Goal: Task Accomplishment & Management: Manage account settings

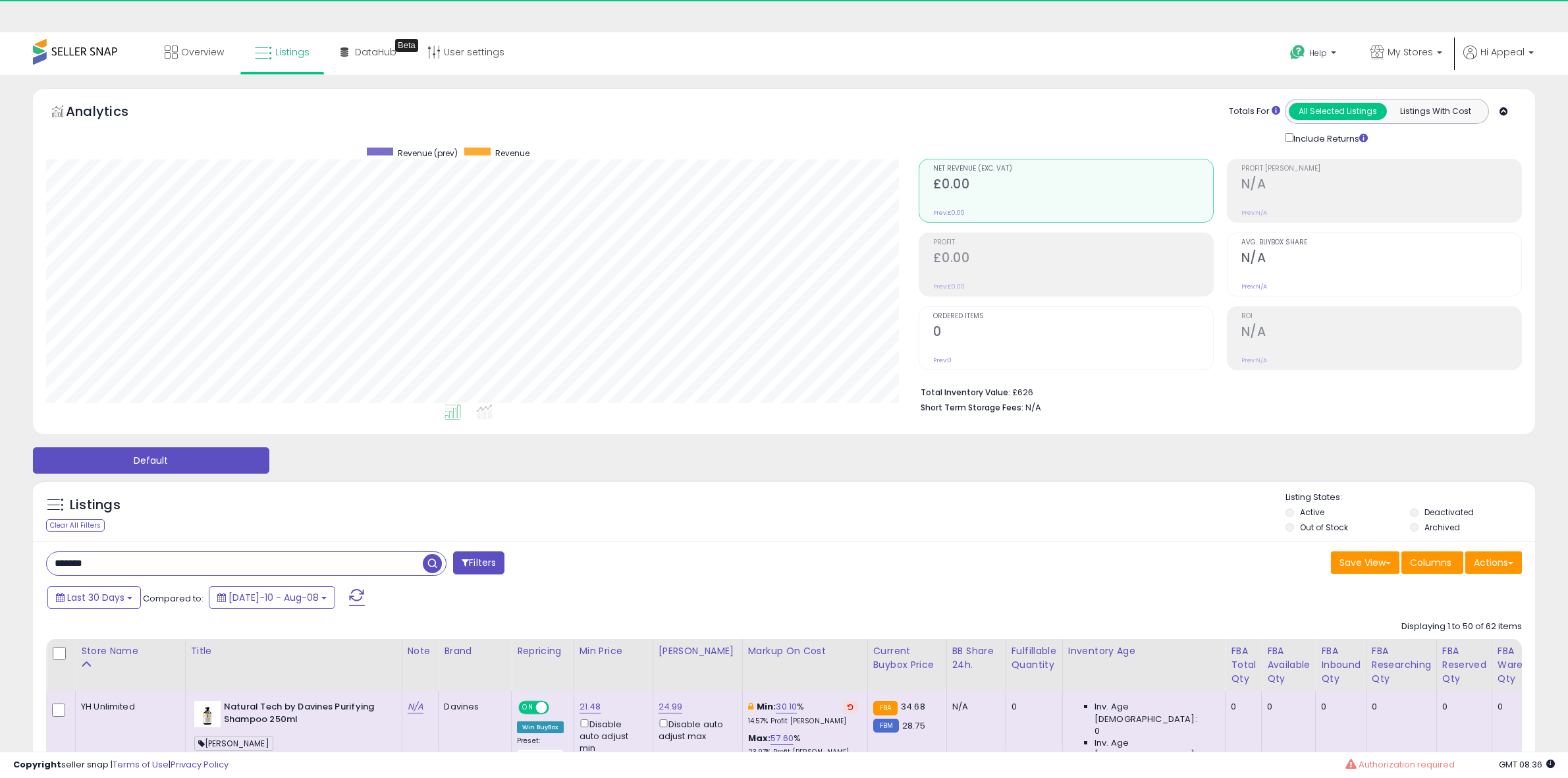
select select "**"
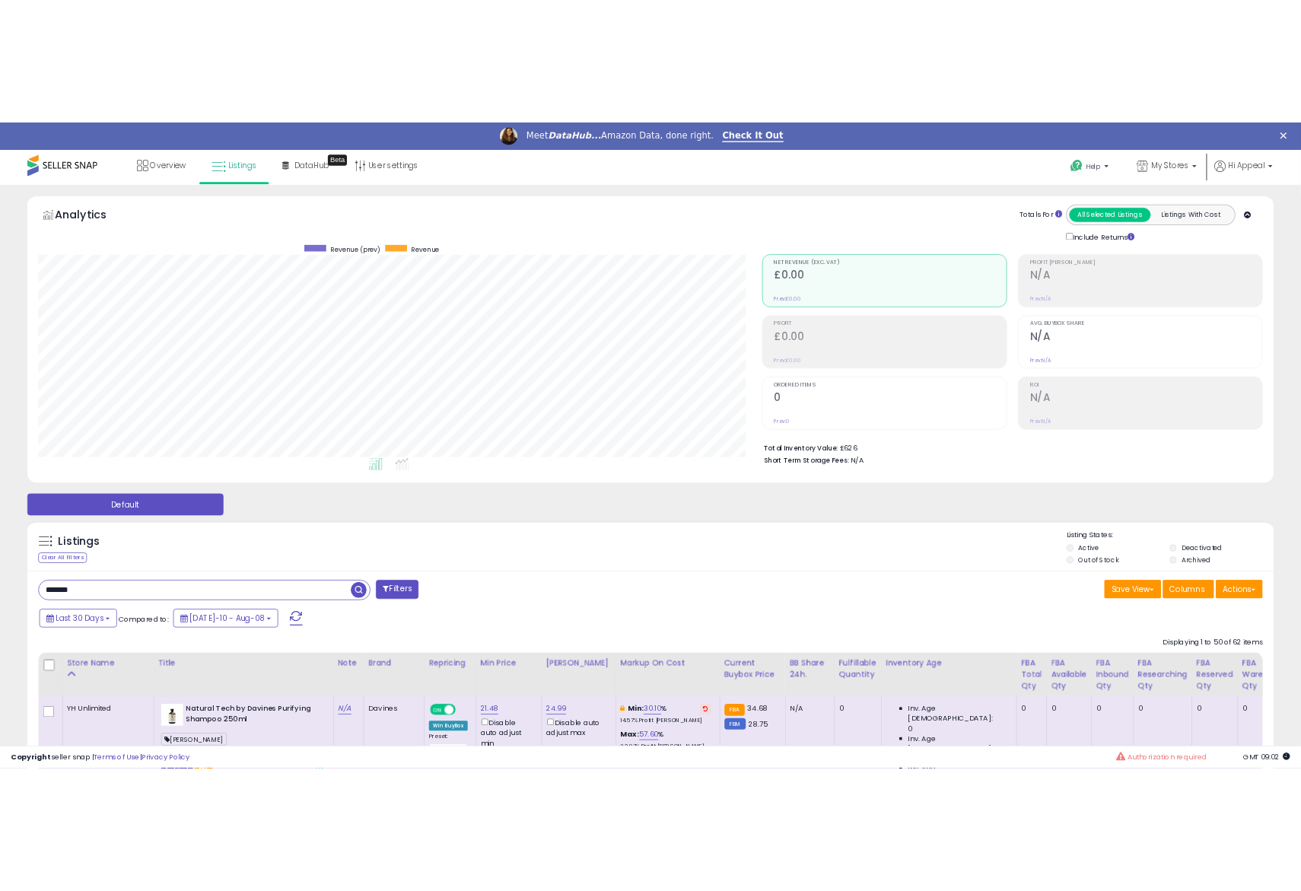
scroll to position [760226, 759827]
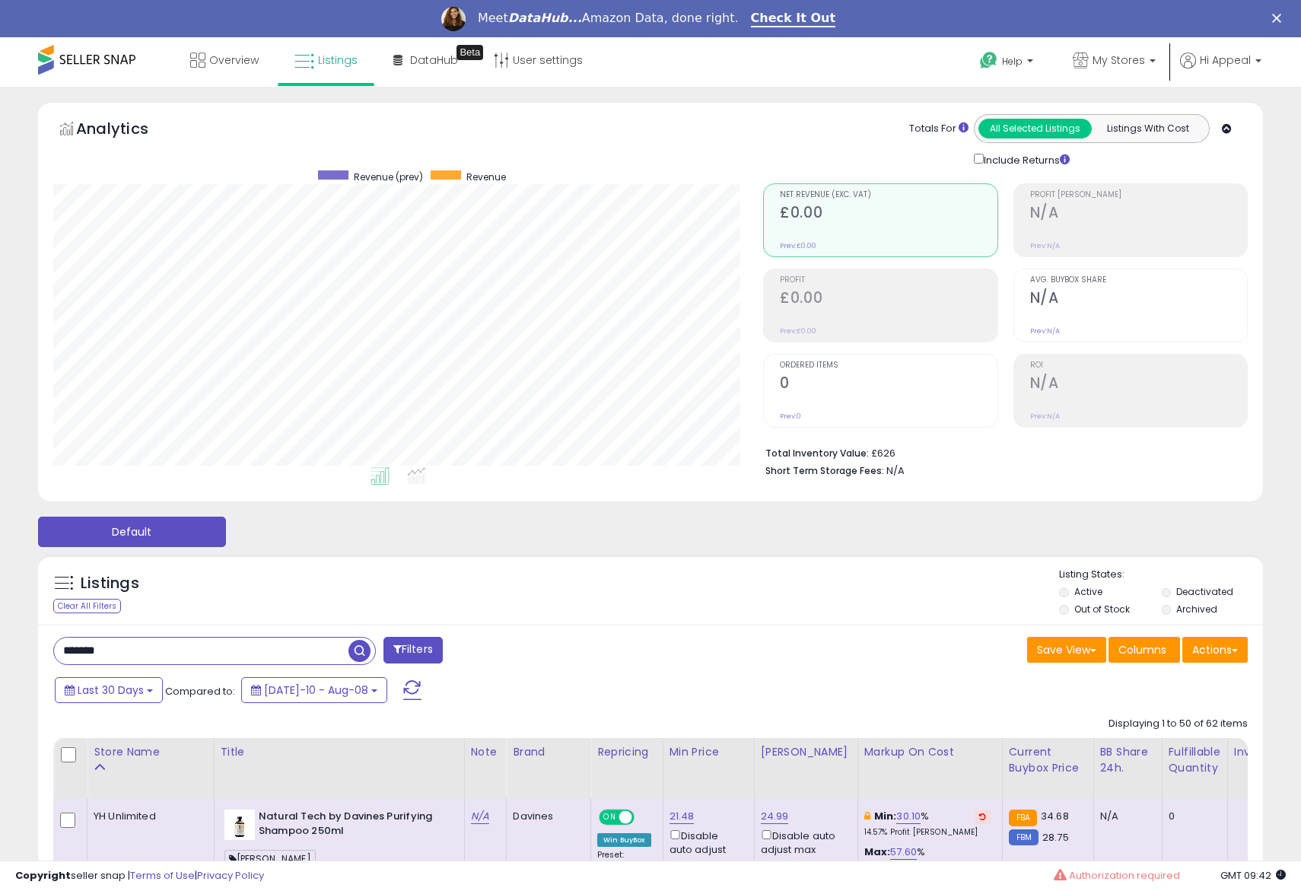
click at [897, 534] on div "Default" at bounding box center [650, 528] width 1262 height 38
click at [1005, 544] on div "Default" at bounding box center [650, 528] width 1262 height 38
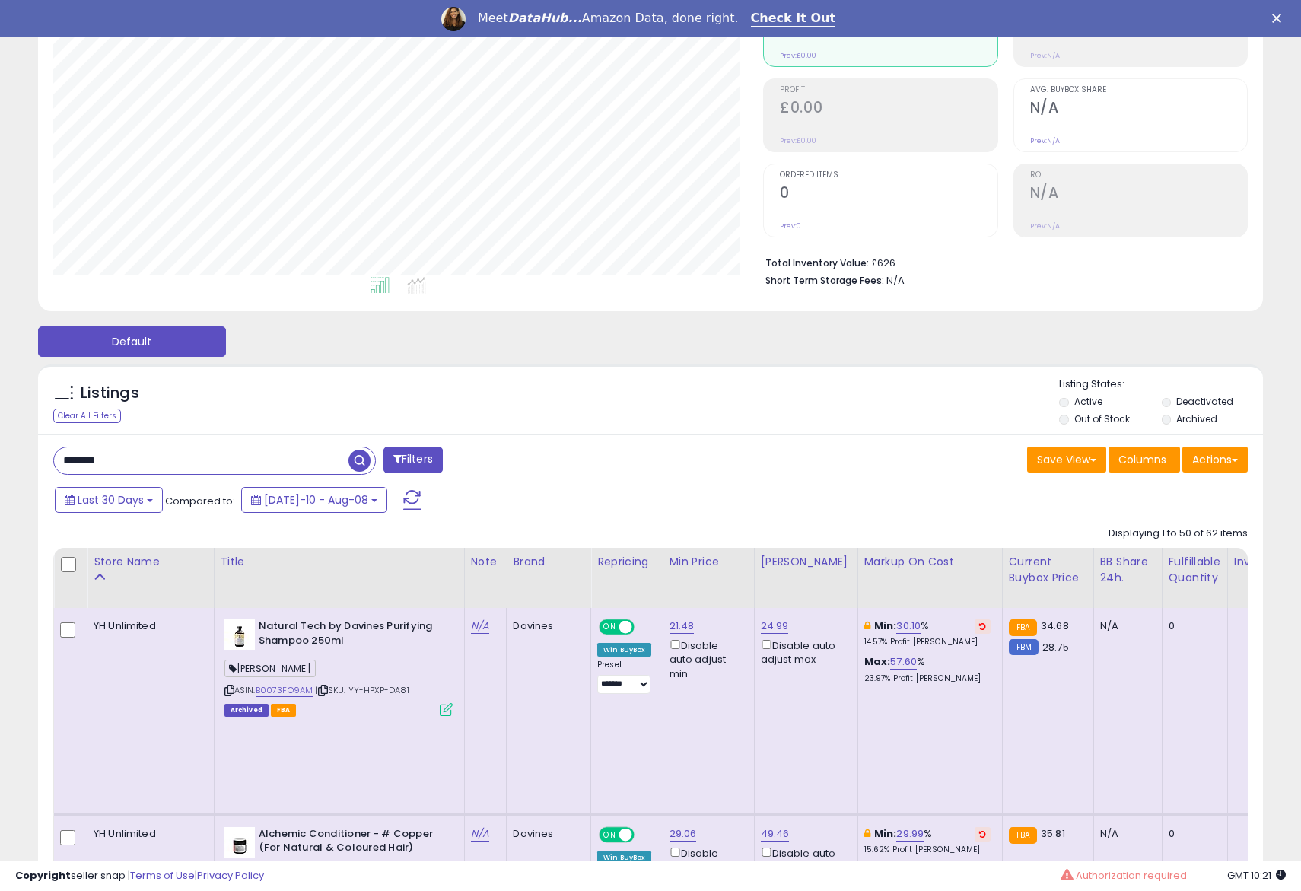
scroll to position [0, 0]
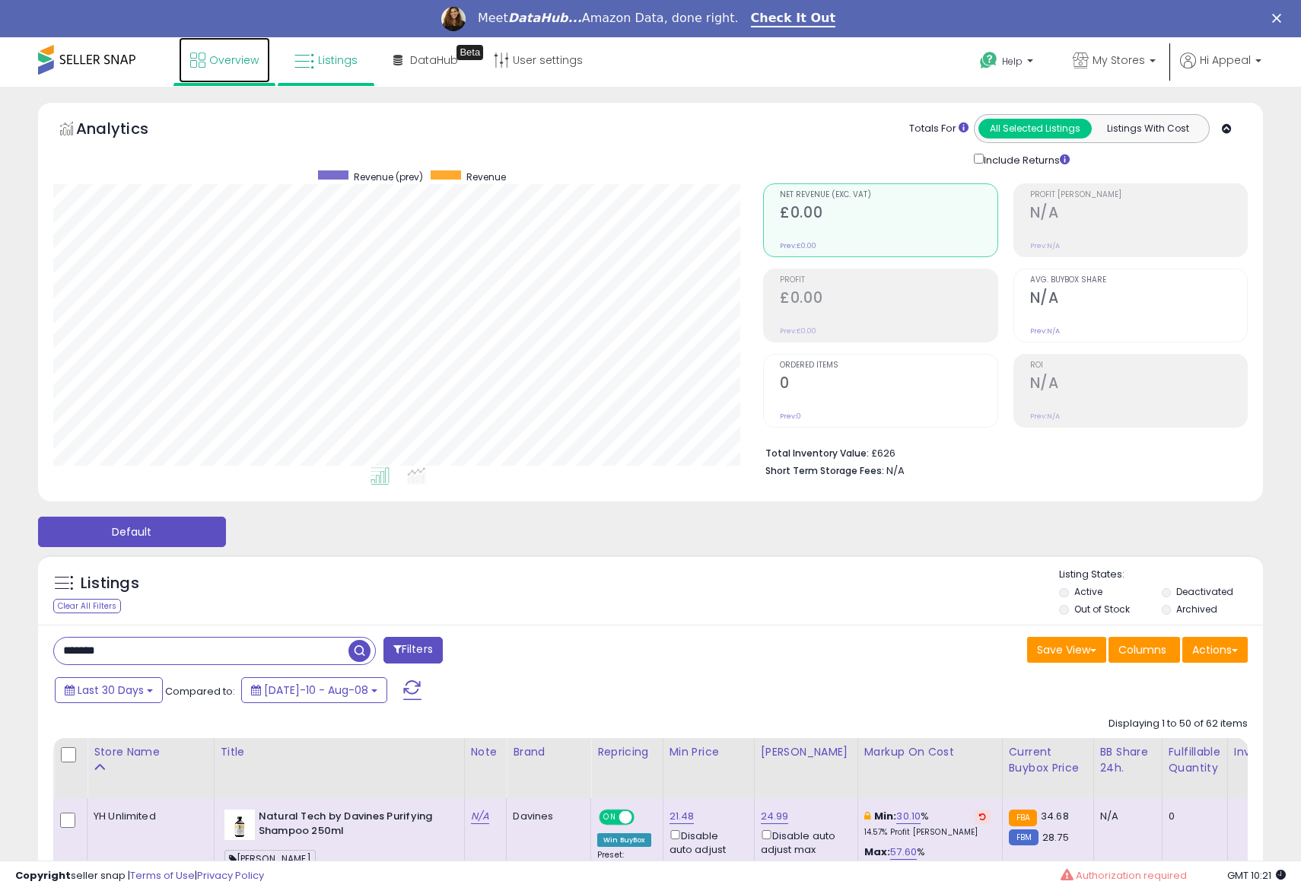
click at [214, 56] on span "Overview" at bounding box center [233, 59] width 49 height 15
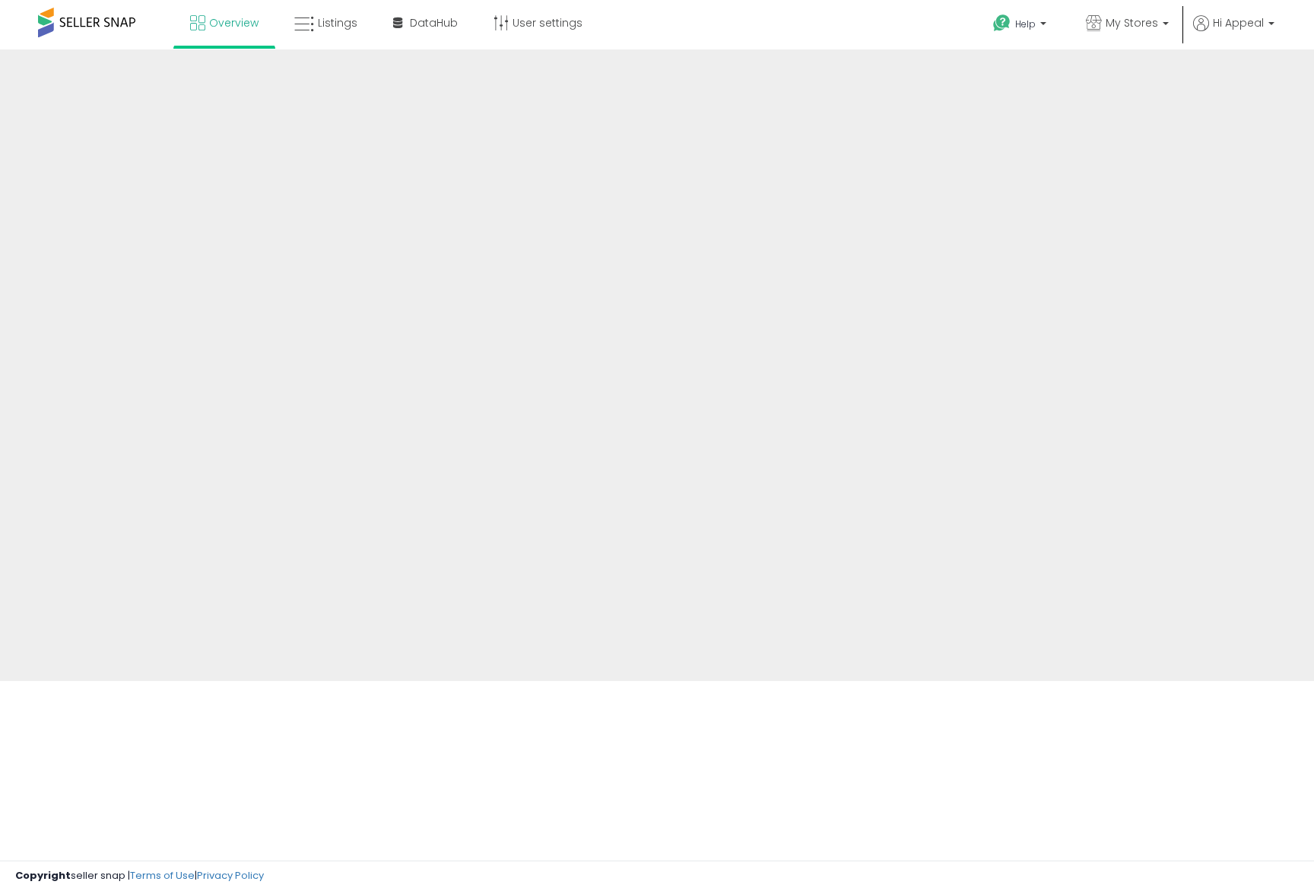
click at [1308, 100] on html "Overview Listings DataHub Help" at bounding box center [657, 445] width 1314 height 891
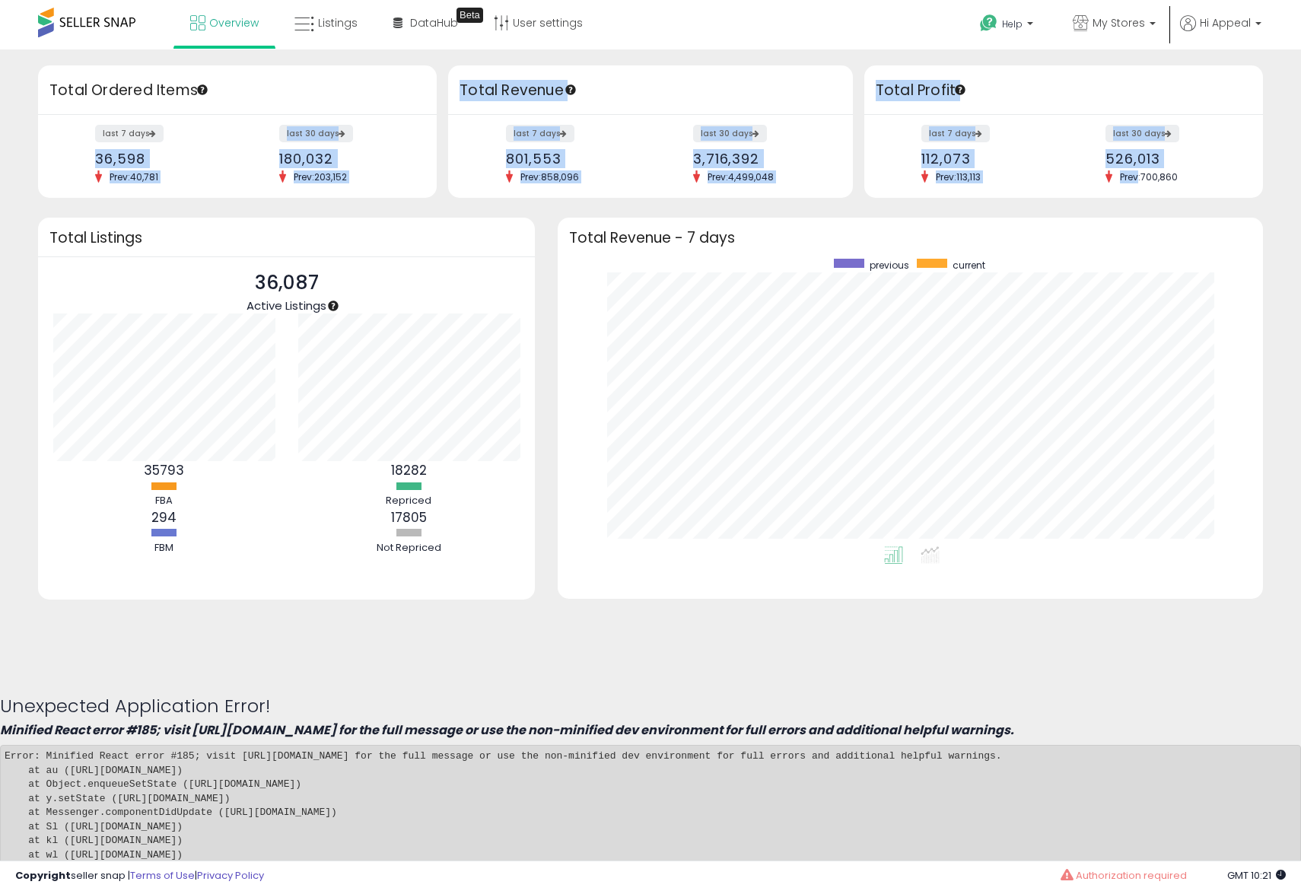
drag, startPoint x: 100, startPoint y: 157, endPoint x: 1139, endPoint y: 173, distance: 1039.8
click at [1138, 173] on div "Retrieving overview data.. Total Ordered Items last 7 days 36,598 Prev: 40,781 …" at bounding box center [650, 131] width 1247 height 132
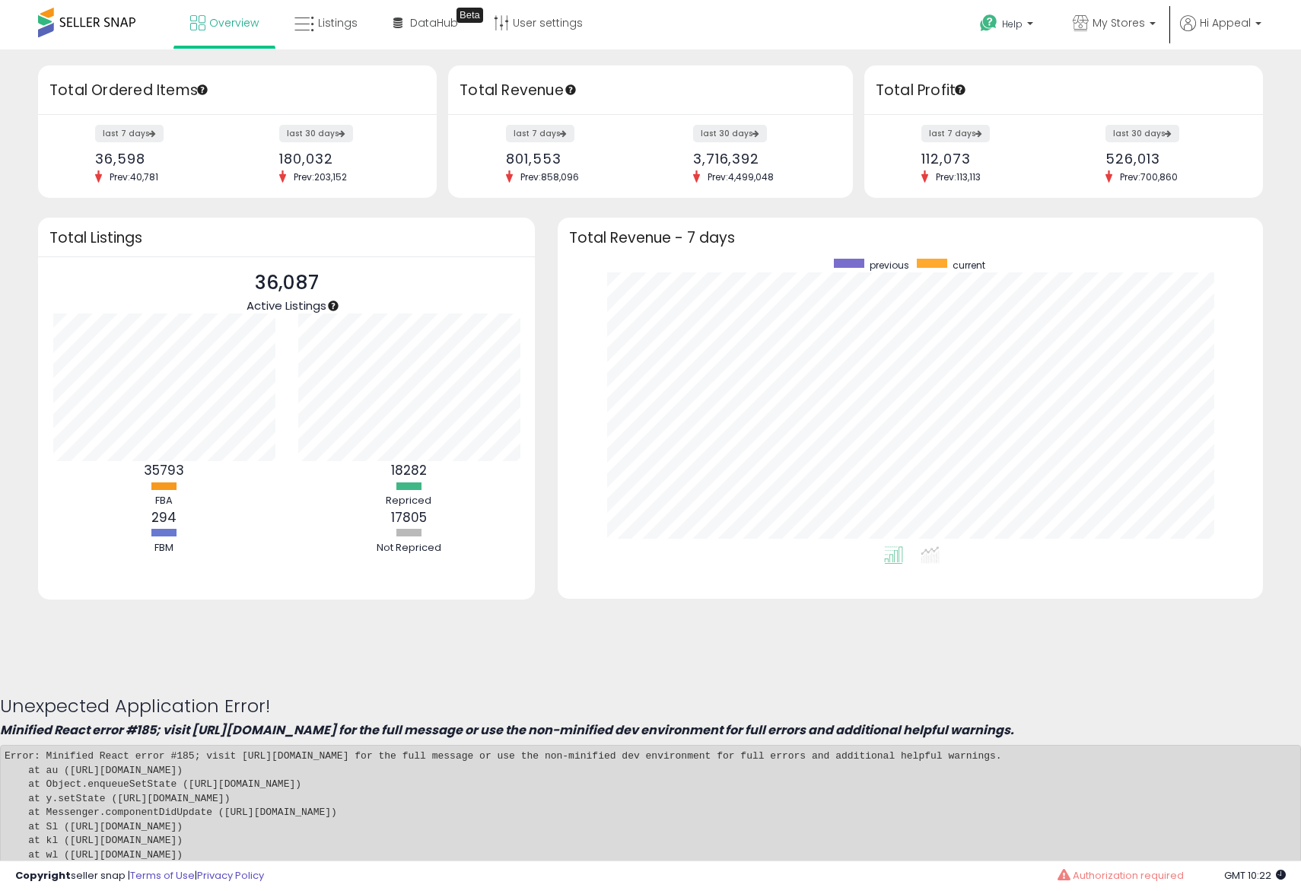
drag, startPoint x: 82, startPoint y: 154, endPoint x: 77, endPoint y: 137, distance: 18.3
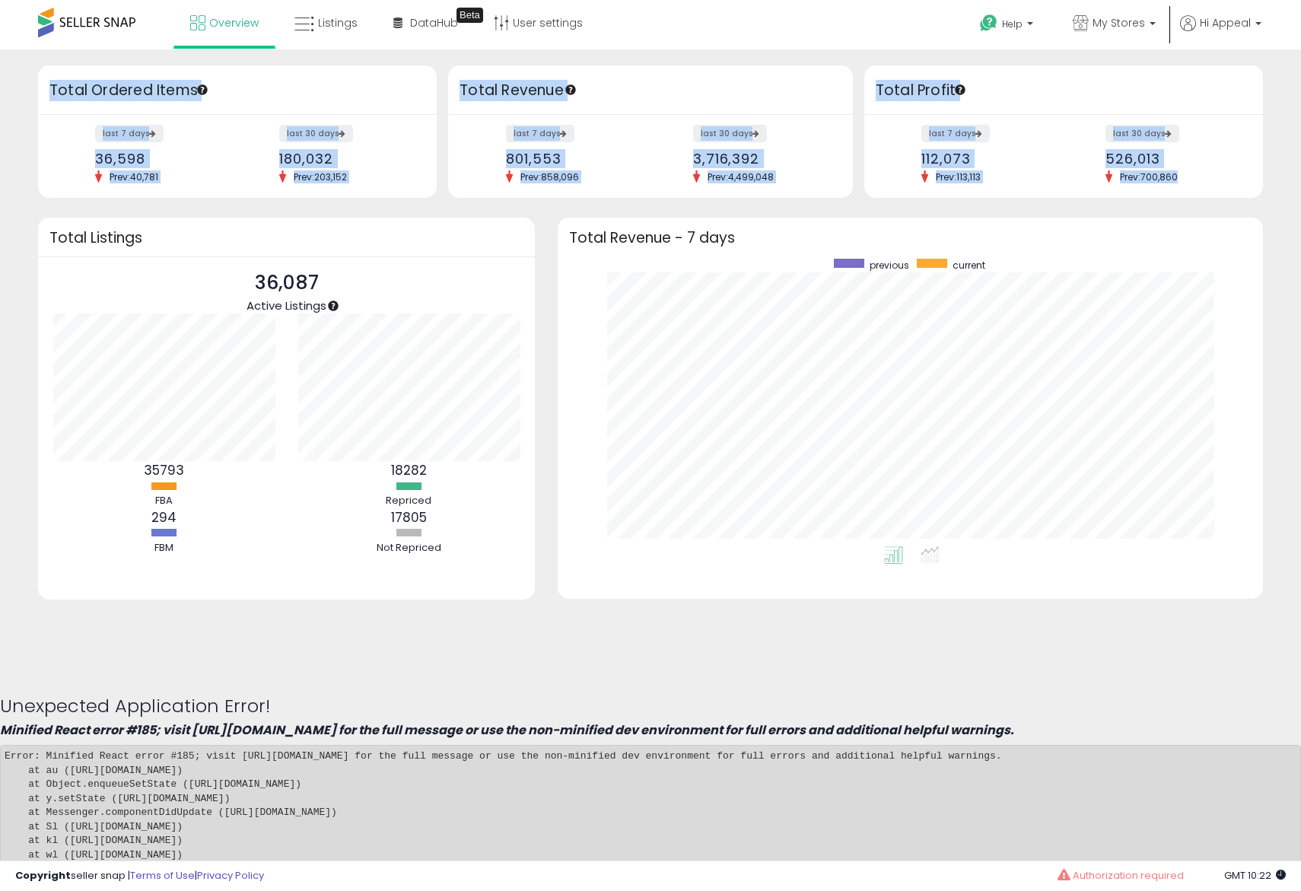
drag, startPoint x: 77, startPoint y: 137, endPoint x: 1177, endPoint y: 173, distance: 1100.3
click at [1177, 173] on div "Retrieving overview data.. Total Ordered Items last 7 days 36,598 Prev: 40,781 …" at bounding box center [650, 131] width 1247 height 132
click at [1177, 173] on span "Prev: 700,860" at bounding box center [1148, 176] width 73 height 13
drag, startPoint x: 1177, startPoint y: 173, endPoint x: 43, endPoint y: 85, distance: 1136.6
click at [43, 87] on div "Retrieving overview data.. Total Ordered Items last 7 days 36,598 Prev: 40,781 …" at bounding box center [650, 131] width 1247 height 132
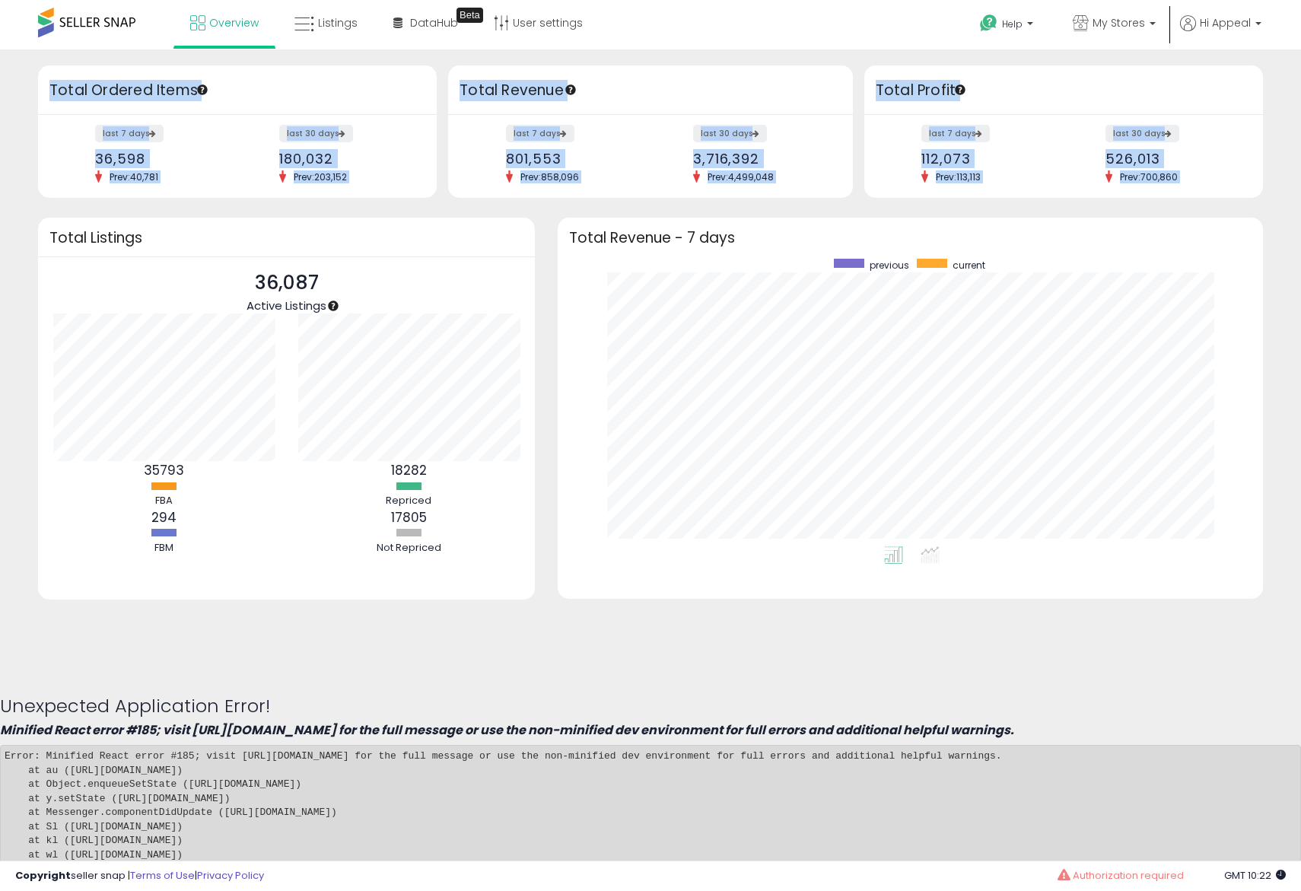
click at [43, 84] on div "Total Ordered Items" at bounding box center [237, 89] width 399 height 49
drag, startPoint x: 43, startPoint y: 84, endPoint x: 864, endPoint y: 194, distance: 827.9
click at [864, 192] on div "Retrieving overview data.. Total Ordered Items last 7 days 36,598 Prev: 40,781 …" at bounding box center [650, 131] width 1247 height 132
click at [402, 191] on div "last 7 days 36,598 Prev: 40,781 last 30 days 180,032 Prev: 203,152" at bounding box center [237, 156] width 399 height 83
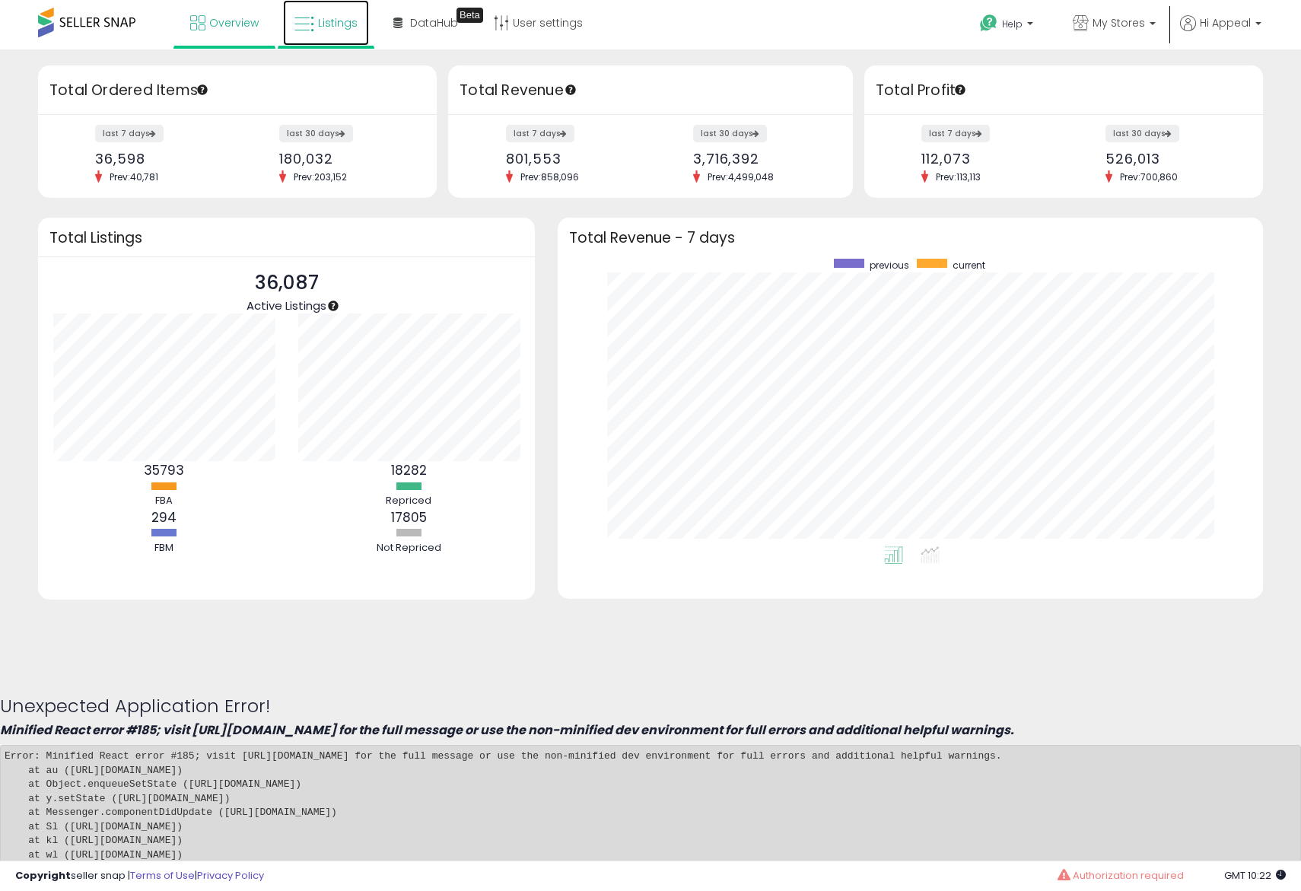
click at [312, 34] on link "Listings" at bounding box center [326, 23] width 86 height 46
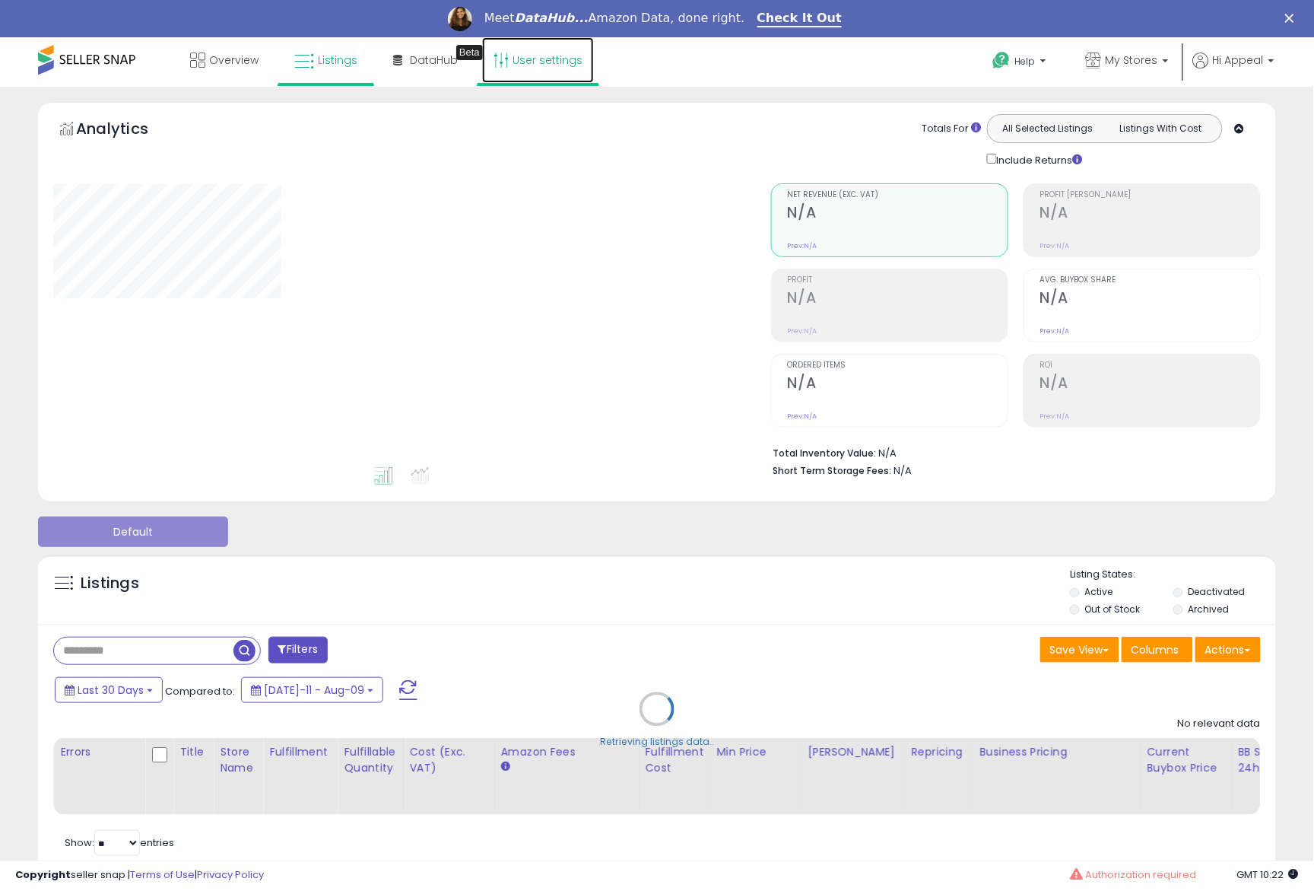
click at [556, 70] on link "User settings" at bounding box center [538, 60] width 112 height 46
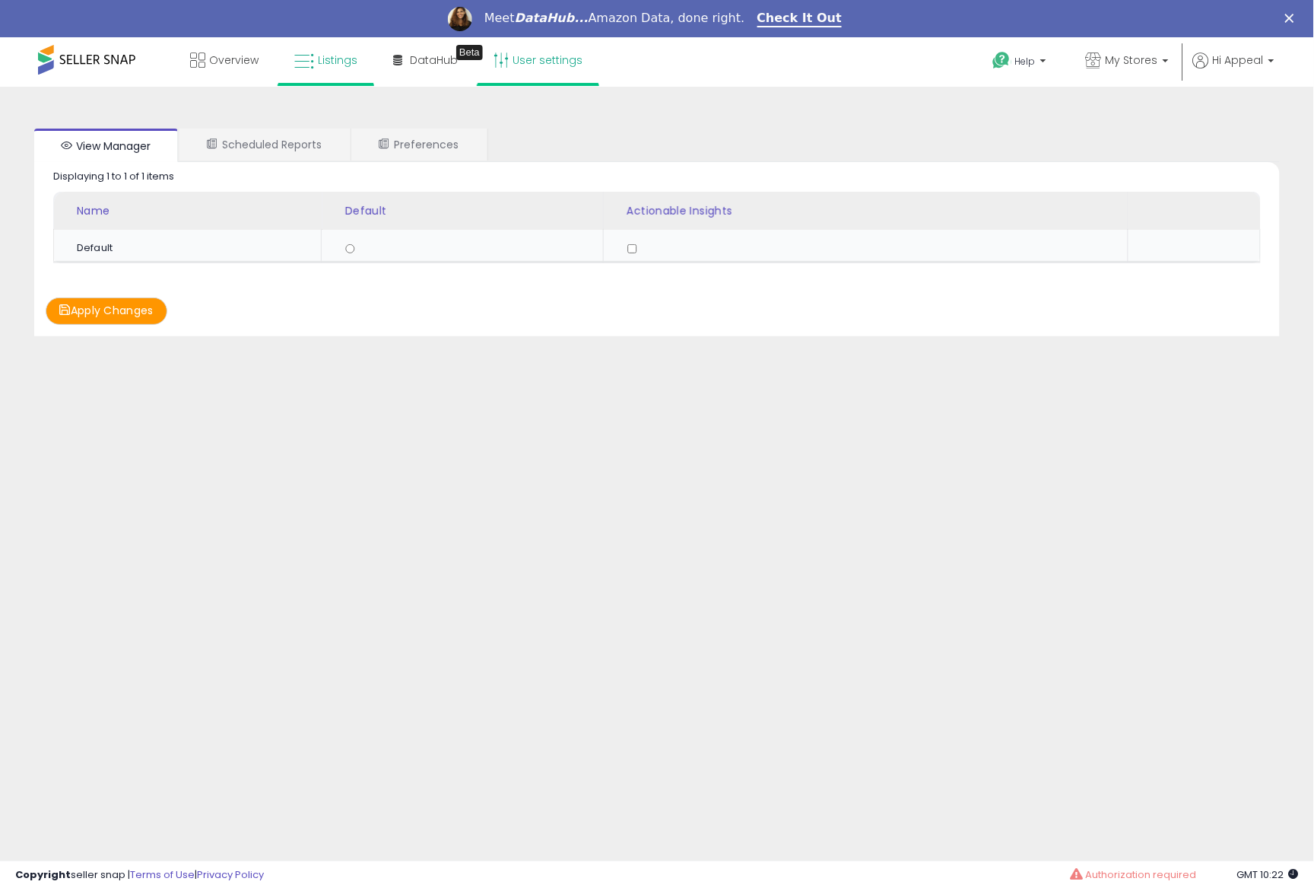
click at [302, 46] on link "Listings" at bounding box center [326, 60] width 86 height 46
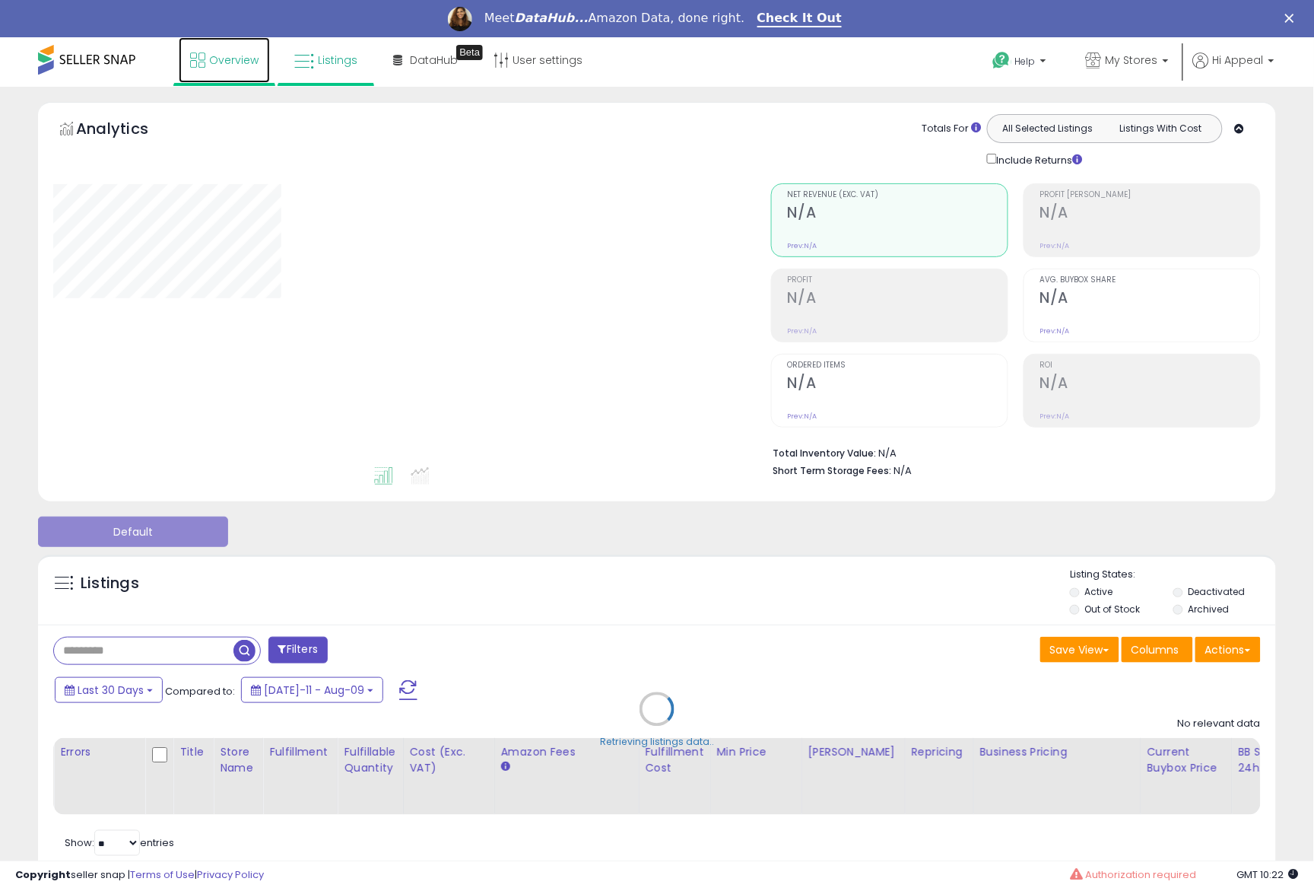
click at [202, 70] on link "Overview" at bounding box center [224, 60] width 91 height 46
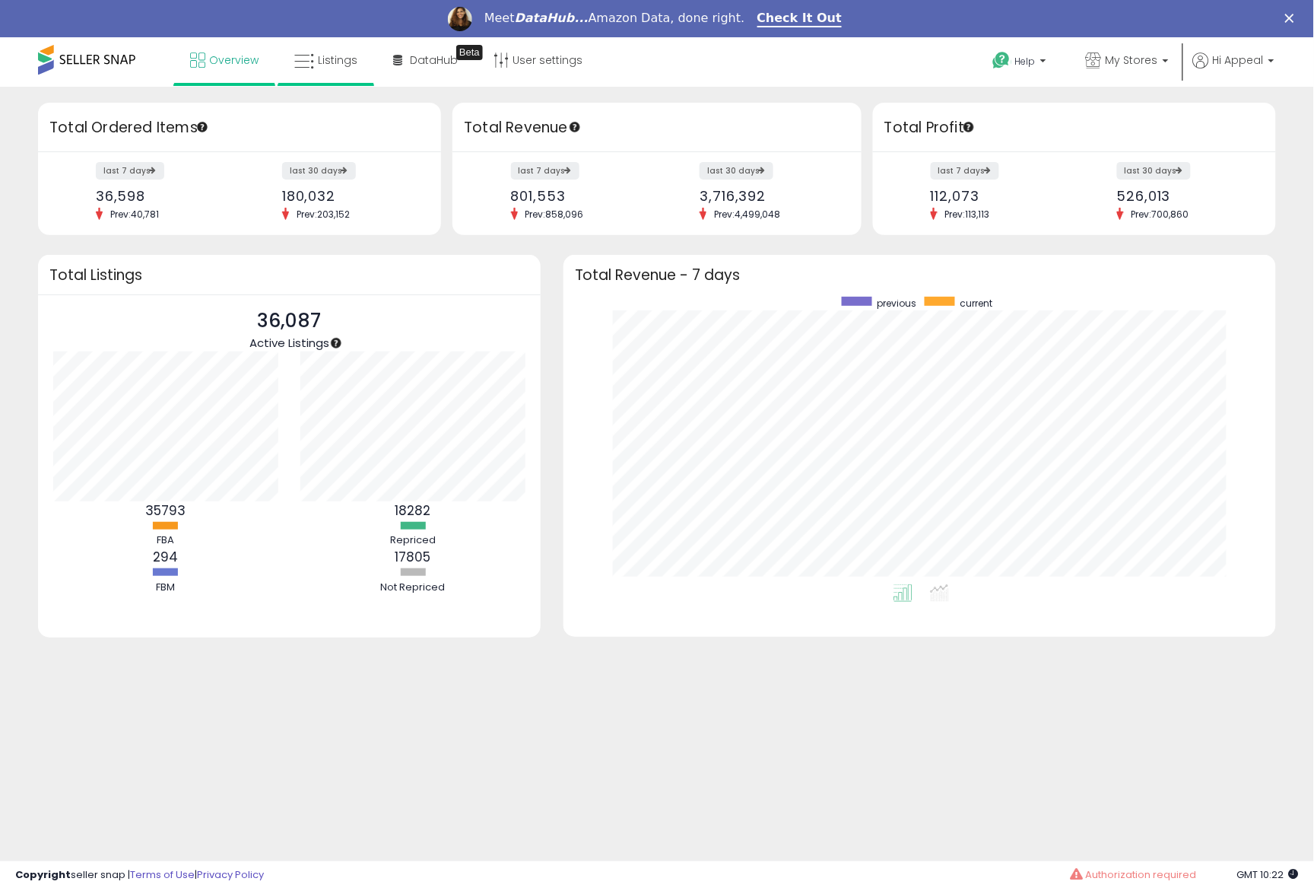
click at [304, 84] on li "Listings" at bounding box center [326, 61] width 97 height 49
click at [314, 78] on link "Listings" at bounding box center [326, 60] width 86 height 46
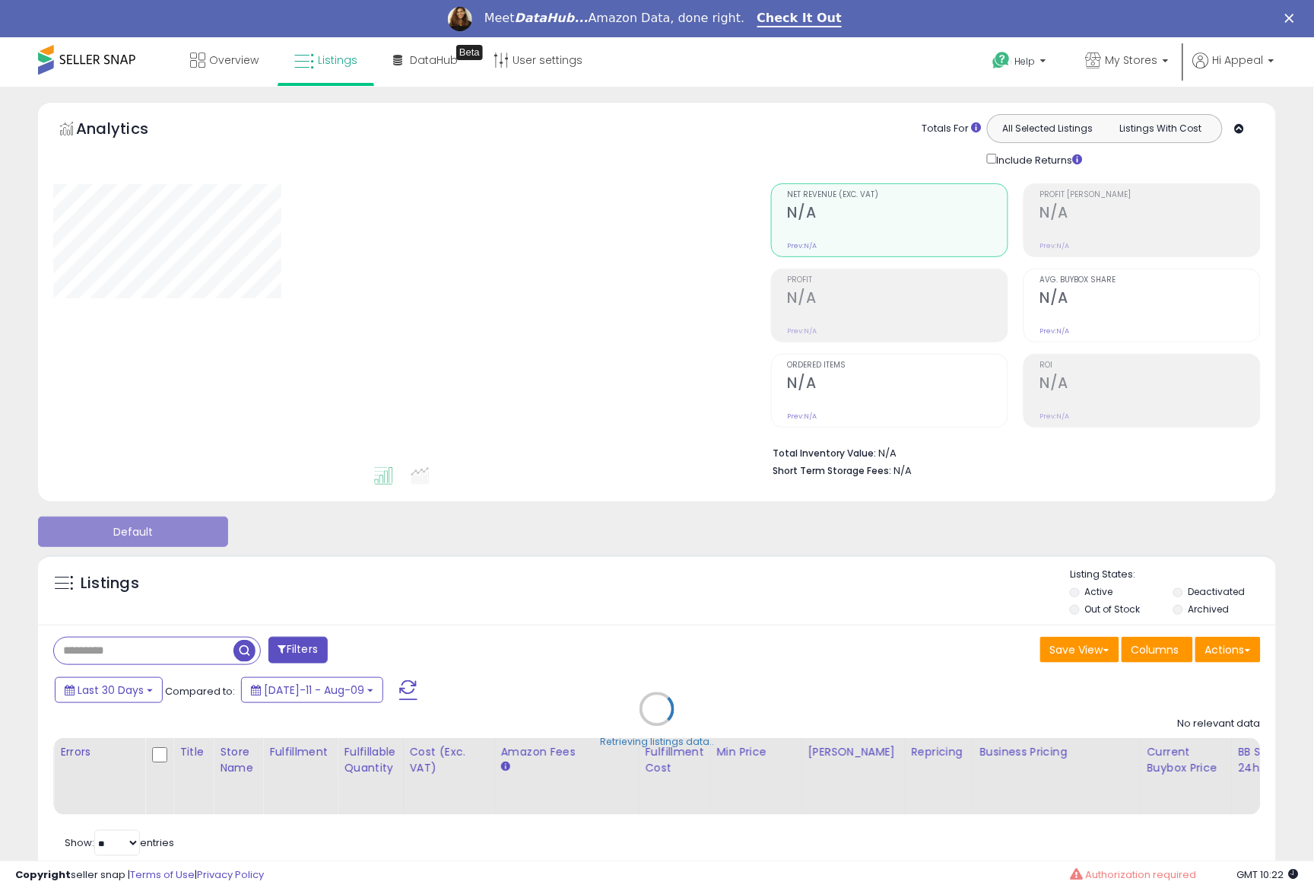
click at [1077, 599] on div "Retrieving listings data.." at bounding box center [657, 720] width 1261 height 347
click at [1076, 606] on div "Retrieving listings data.." at bounding box center [657, 720] width 1261 height 347
click at [13, 299] on div "**********" at bounding box center [657, 498] width 1299 height 792
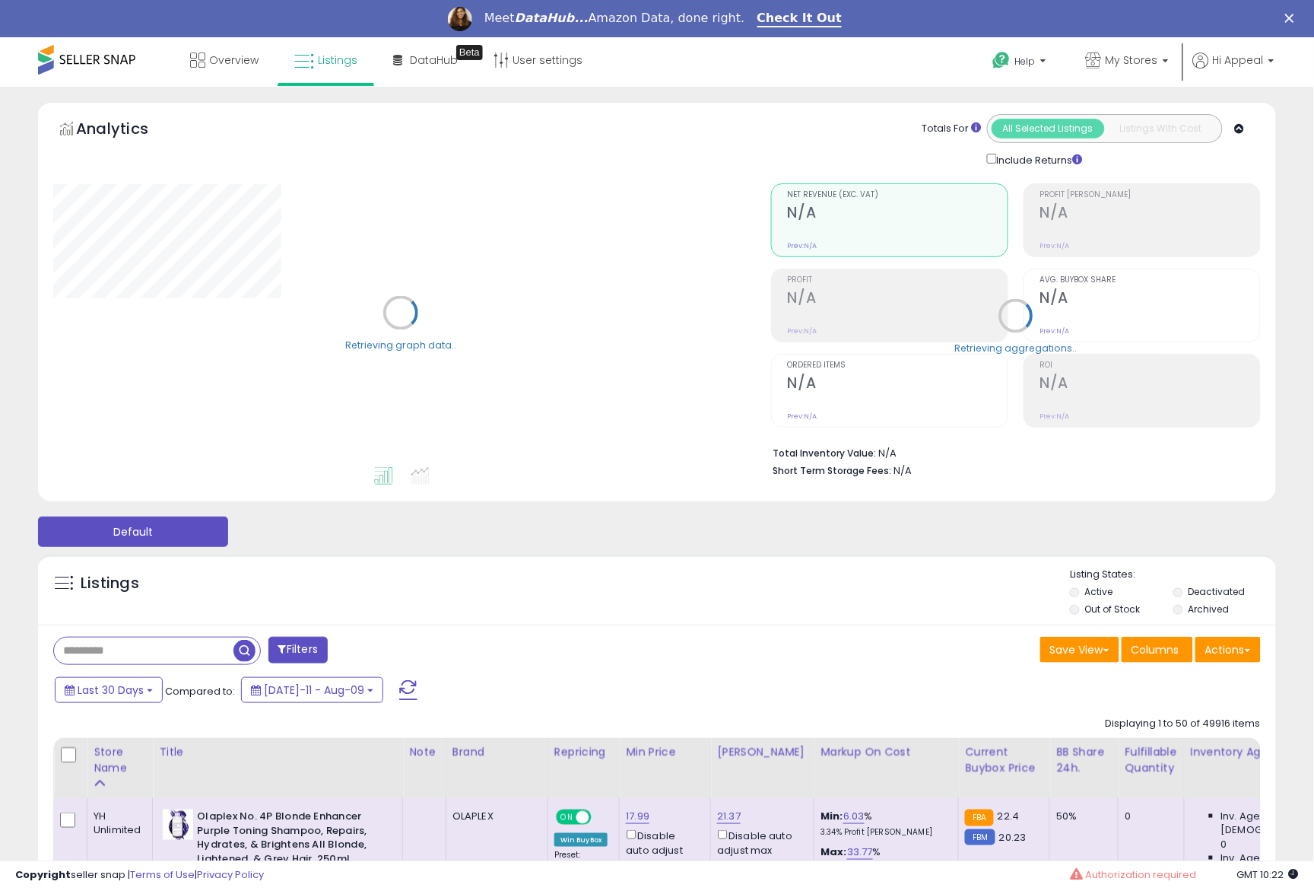
select select "**"
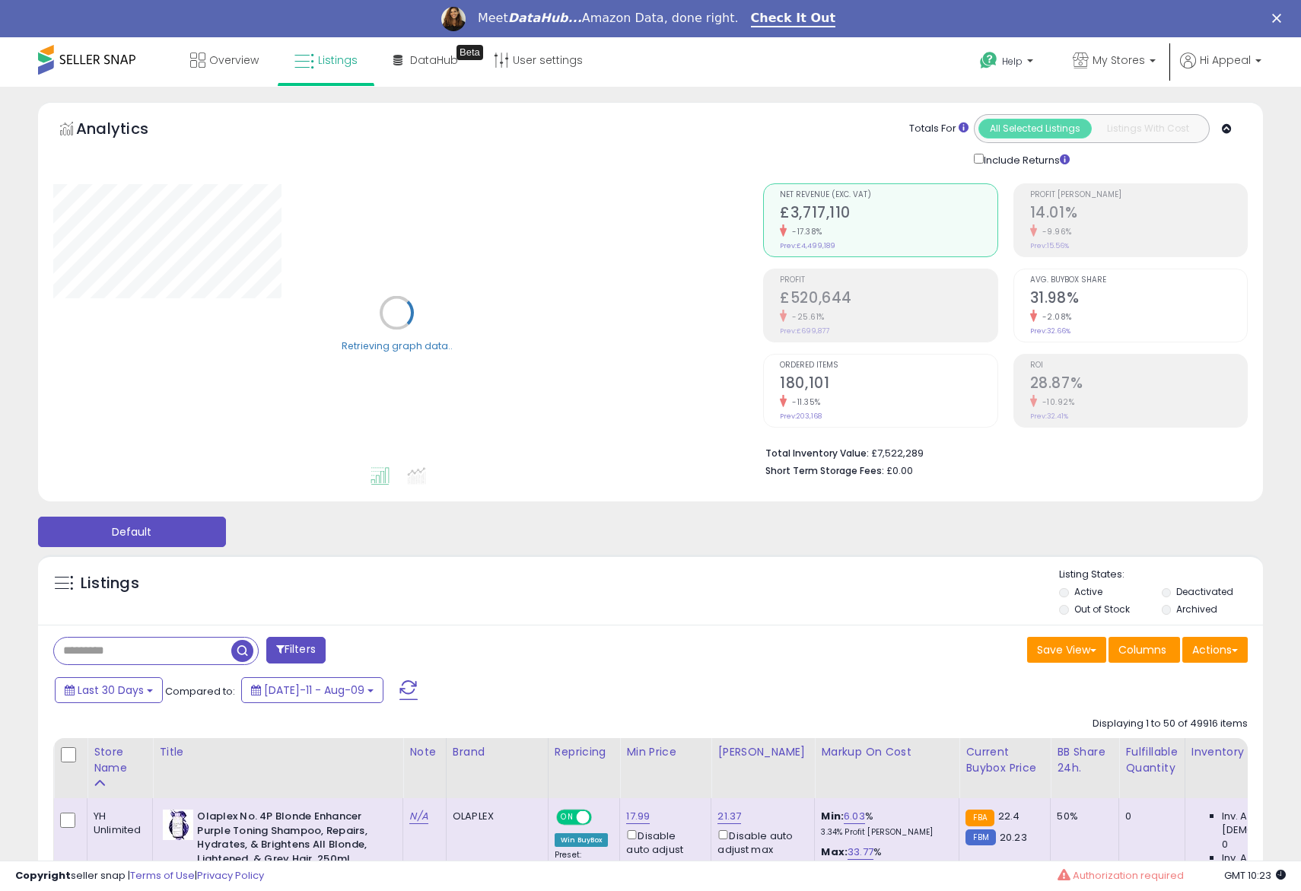
click at [868, 602] on div "Listings" at bounding box center [650, 593] width 1224 height 52
